Goal: Task Accomplishment & Management: Use online tool/utility

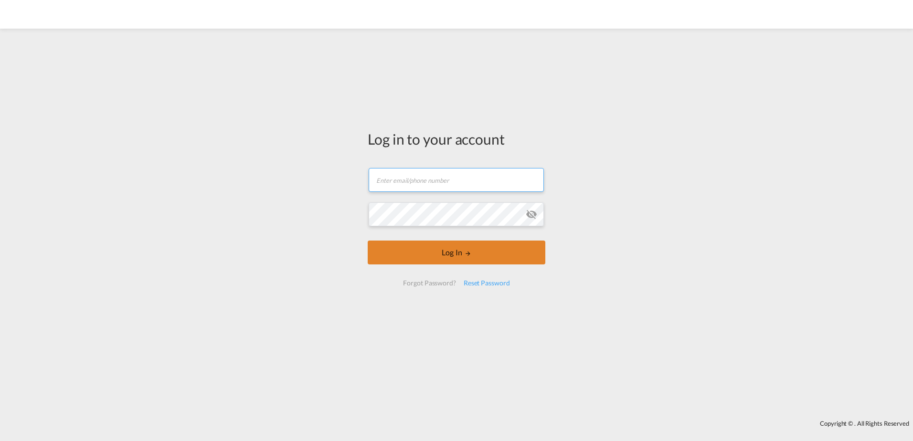
type input "[EMAIL_ADDRESS][DOMAIN_NAME]"
click at [406, 245] on button "Log In" at bounding box center [457, 253] width 178 height 24
type input "[EMAIL_ADDRESS][DOMAIN_NAME]"
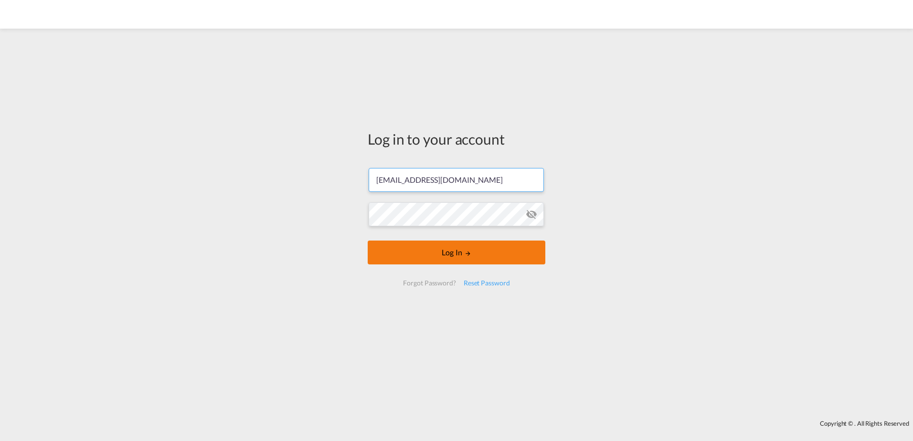
click at [449, 255] on button "Log In" at bounding box center [457, 253] width 178 height 24
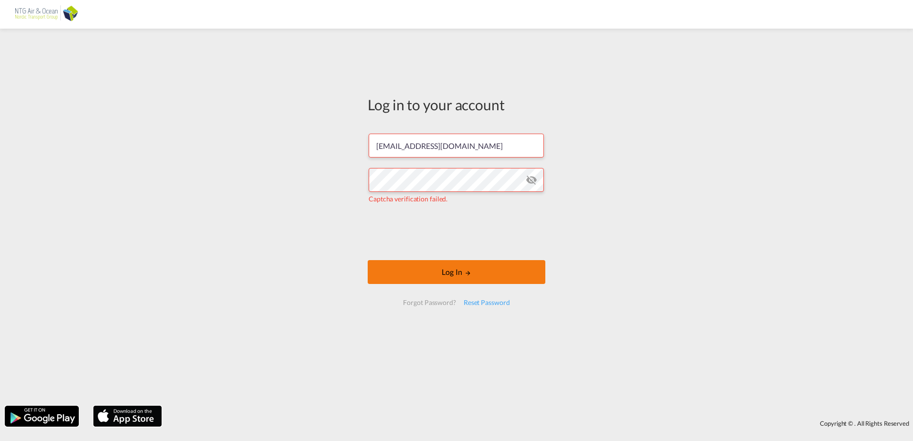
click at [413, 268] on button "Log In" at bounding box center [457, 272] width 178 height 24
